Goal: Task Accomplishment & Management: Manage account settings

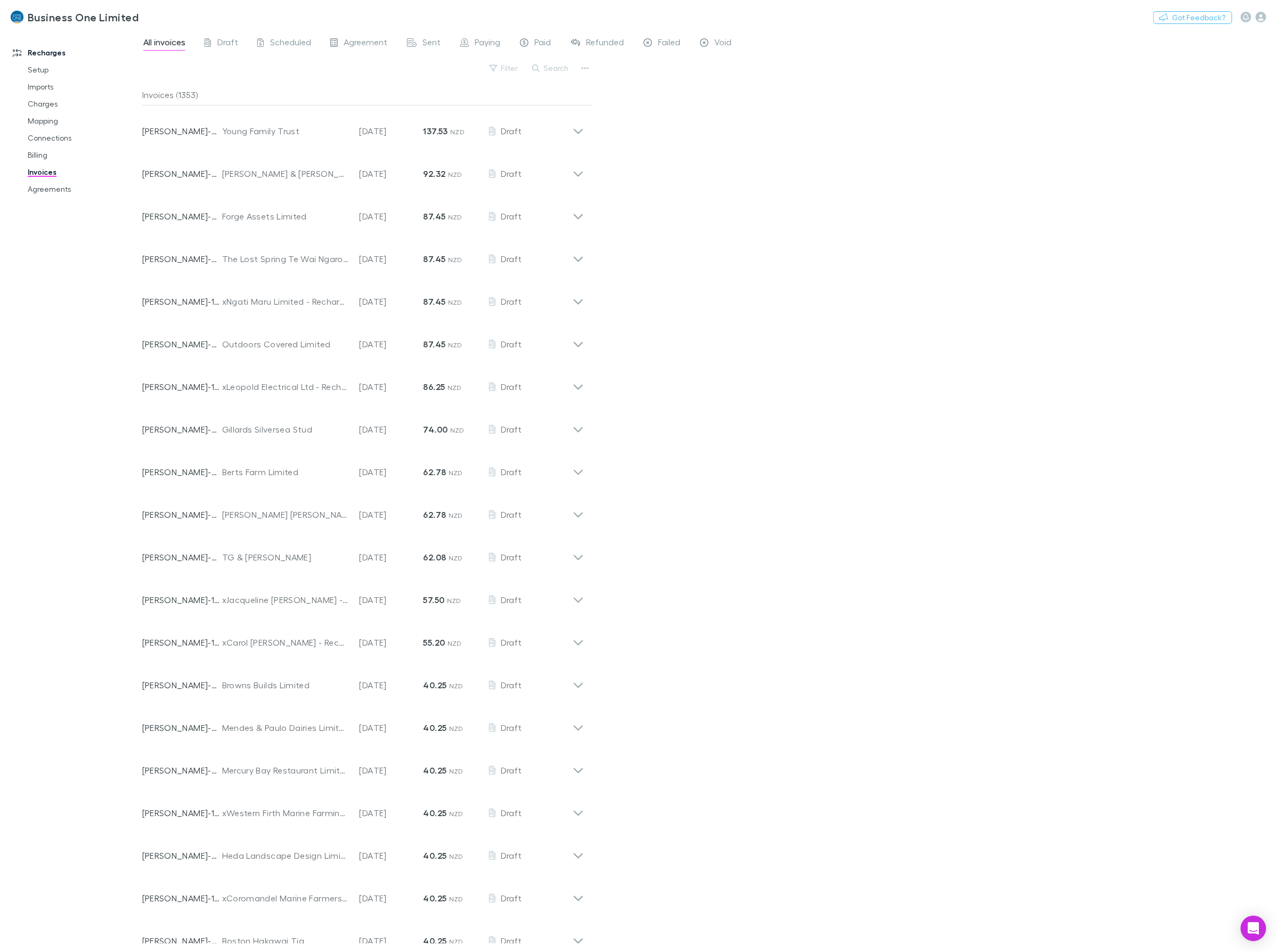
click at [548, 71] on button "Search" at bounding box center [551, 68] width 49 height 13
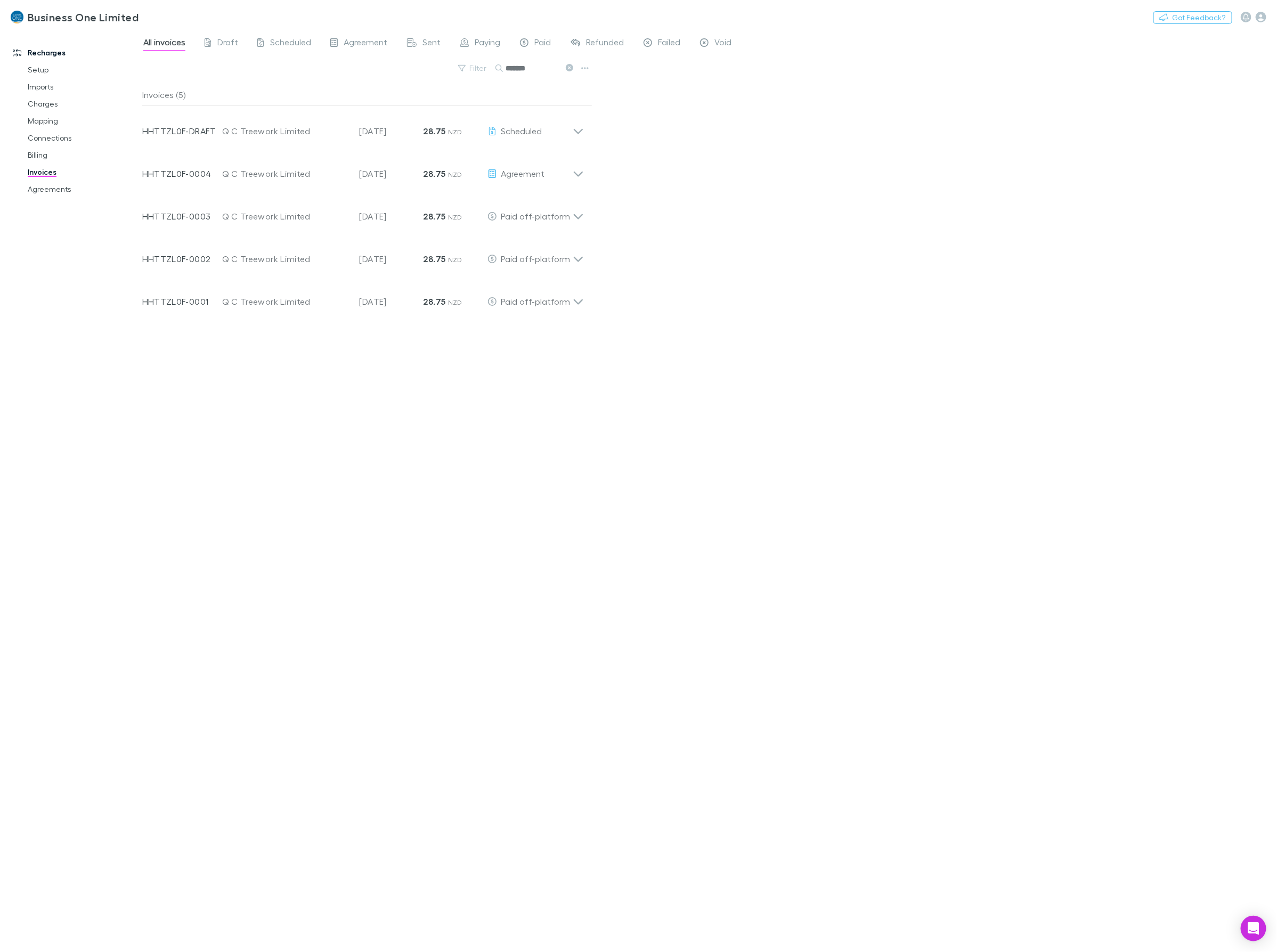
type input "*******"
click at [638, 120] on div "All invoices Draft Scheduled Agreement Sent Paying Paid Refunded Failed Void Fi…" at bounding box center [709, 491] width 1135 height 922
click at [570, 168] on div "Agreement" at bounding box center [530, 173] width 86 height 13
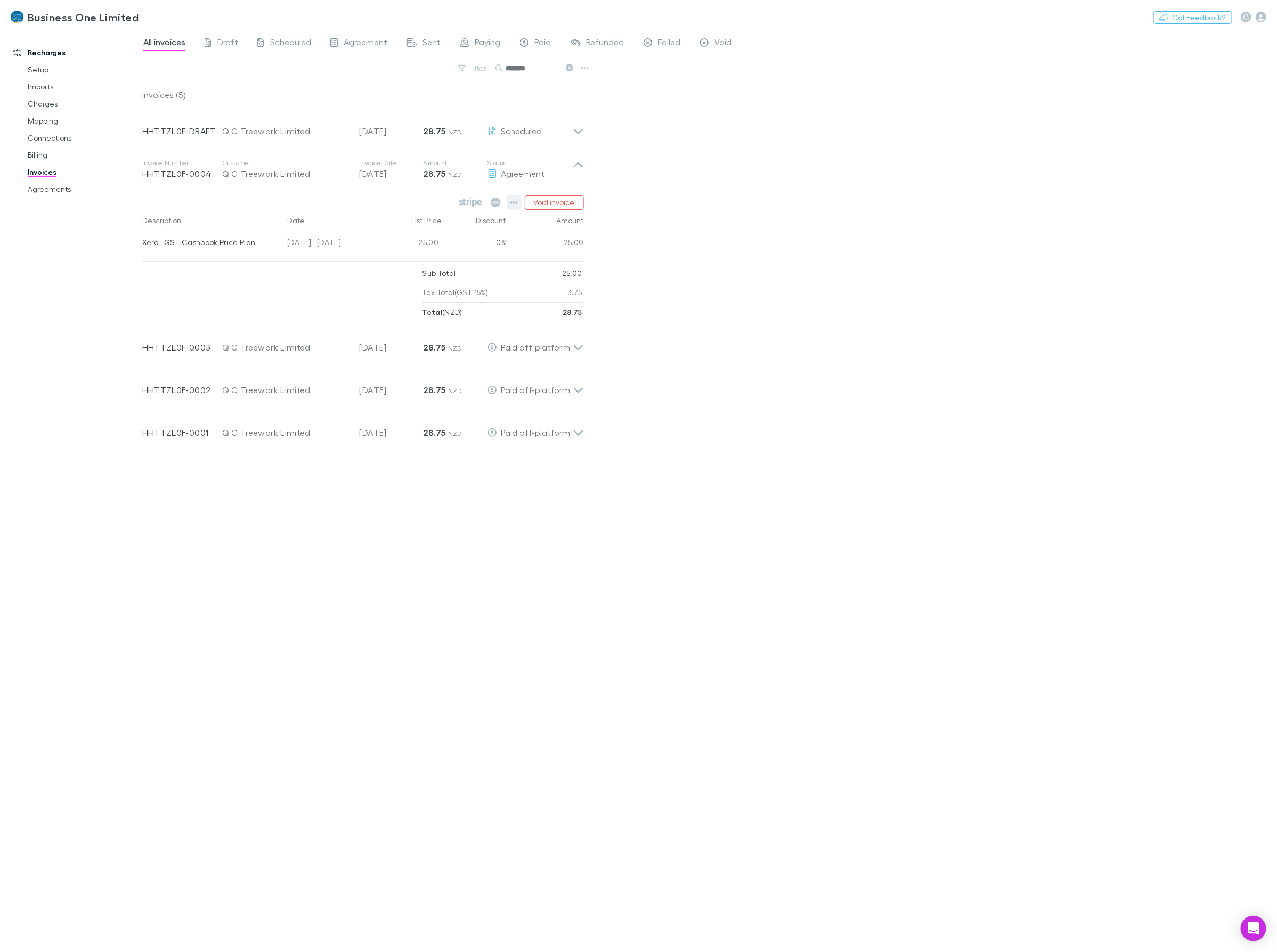
click at [520, 202] on button "button" at bounding box center [514, 202] width 15 height 15
click at [434, 262] on p "Mark as paid" at bounding box center [448, 264] width 130 height 13
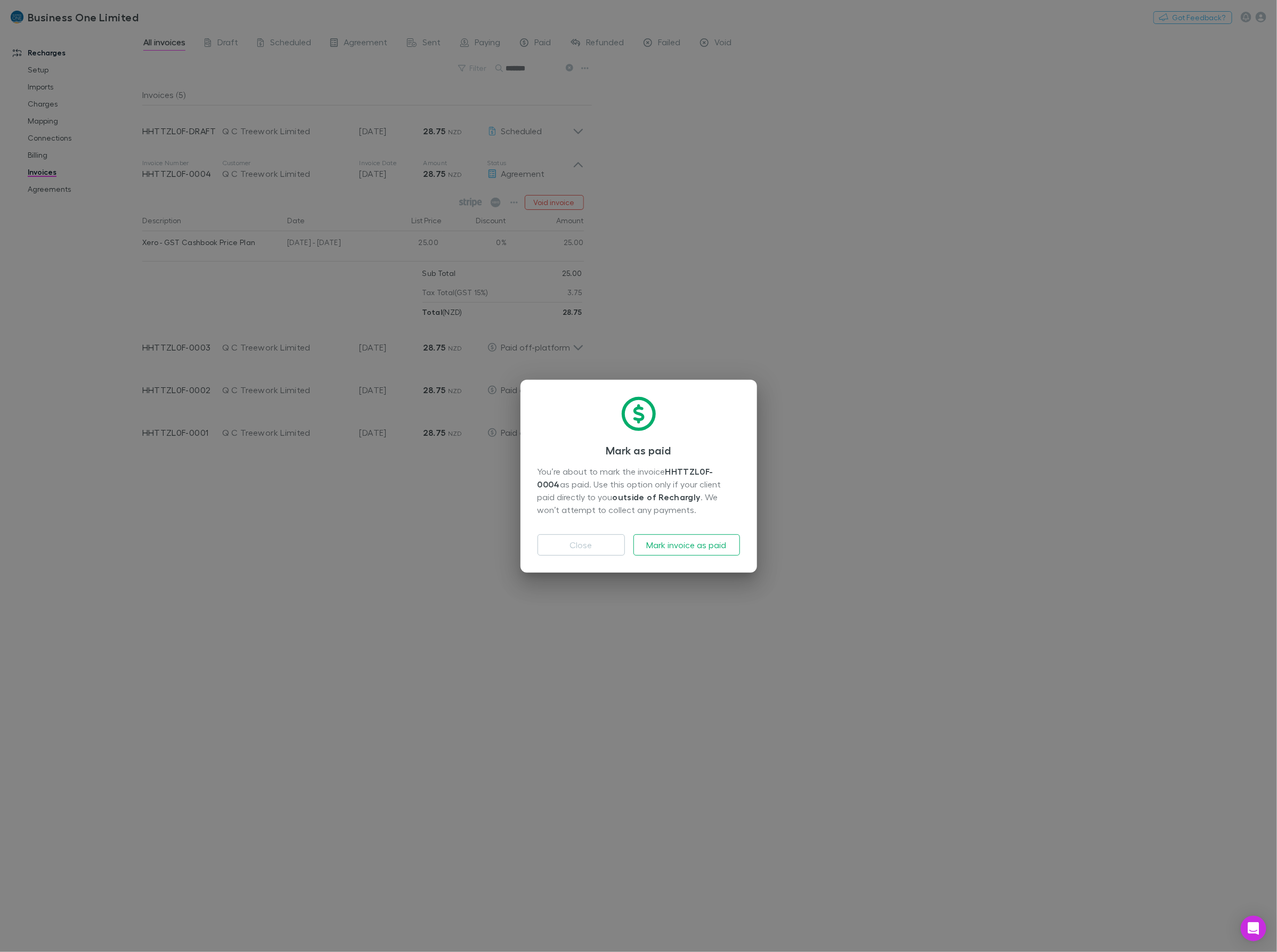
drag, startPoint x: 666, startPoint y: 526, endPoint x: 666, endPoint y: 536, distance: 10.0
click at [666, 528] on div "Close Mark invoice as paid" at bounding box center [639, 541] width 202 height 30
click at [667, 541] on button "Mark invoice as paid" at bounding box center [686, 545] width 106 height 22
